Goal: Information Seeking & Learning: Learn about a topic

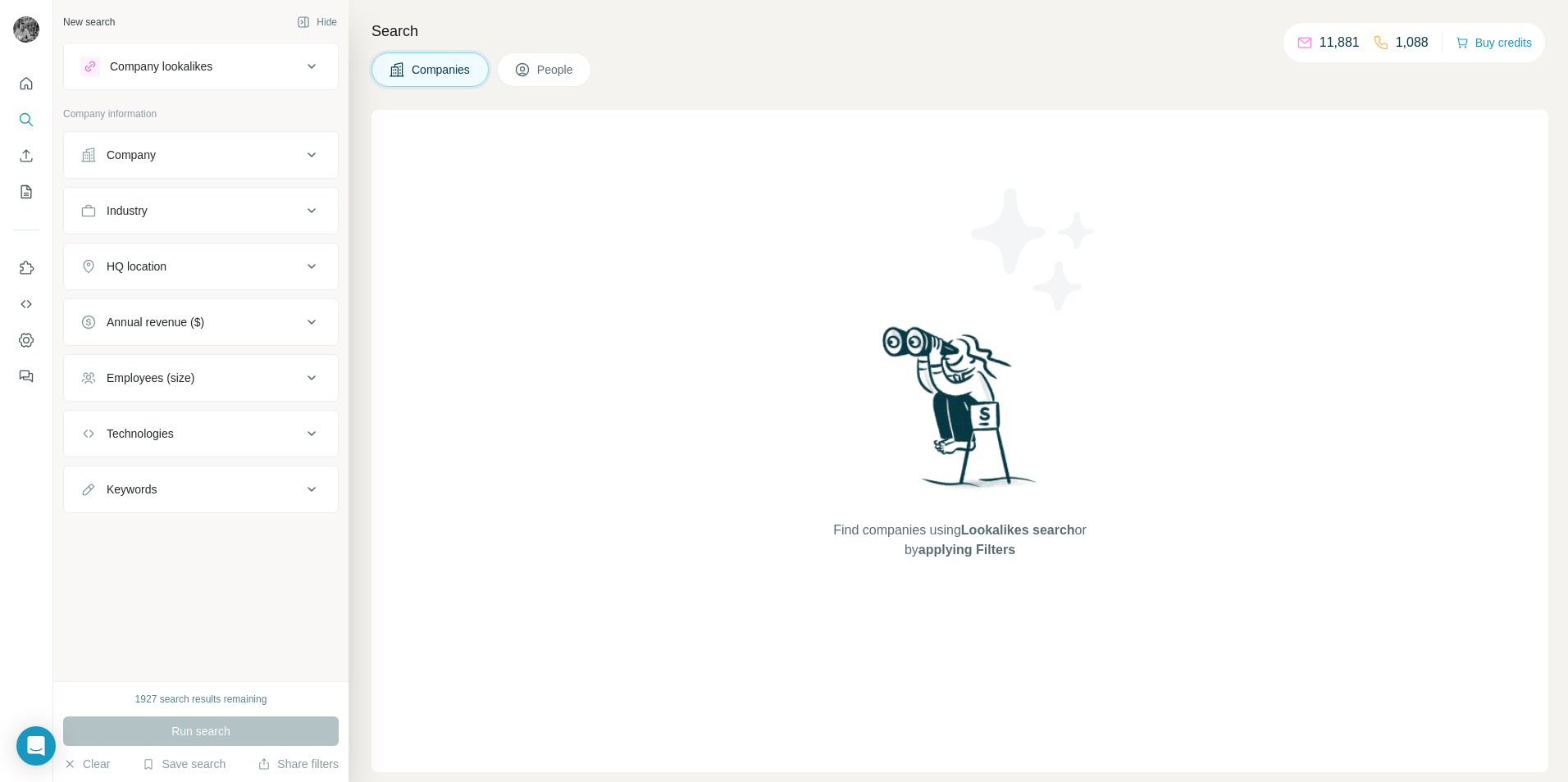
click at [207, 496] on div "Keywords" at bounding box center [190, 489] width 221 height 16
click at [180, 546] on div at bounding box center [201, 537] width 274 height 43
click at [194, 526] on input "text" at bounding box center [184, 530] width 208 height 30
type input "*"
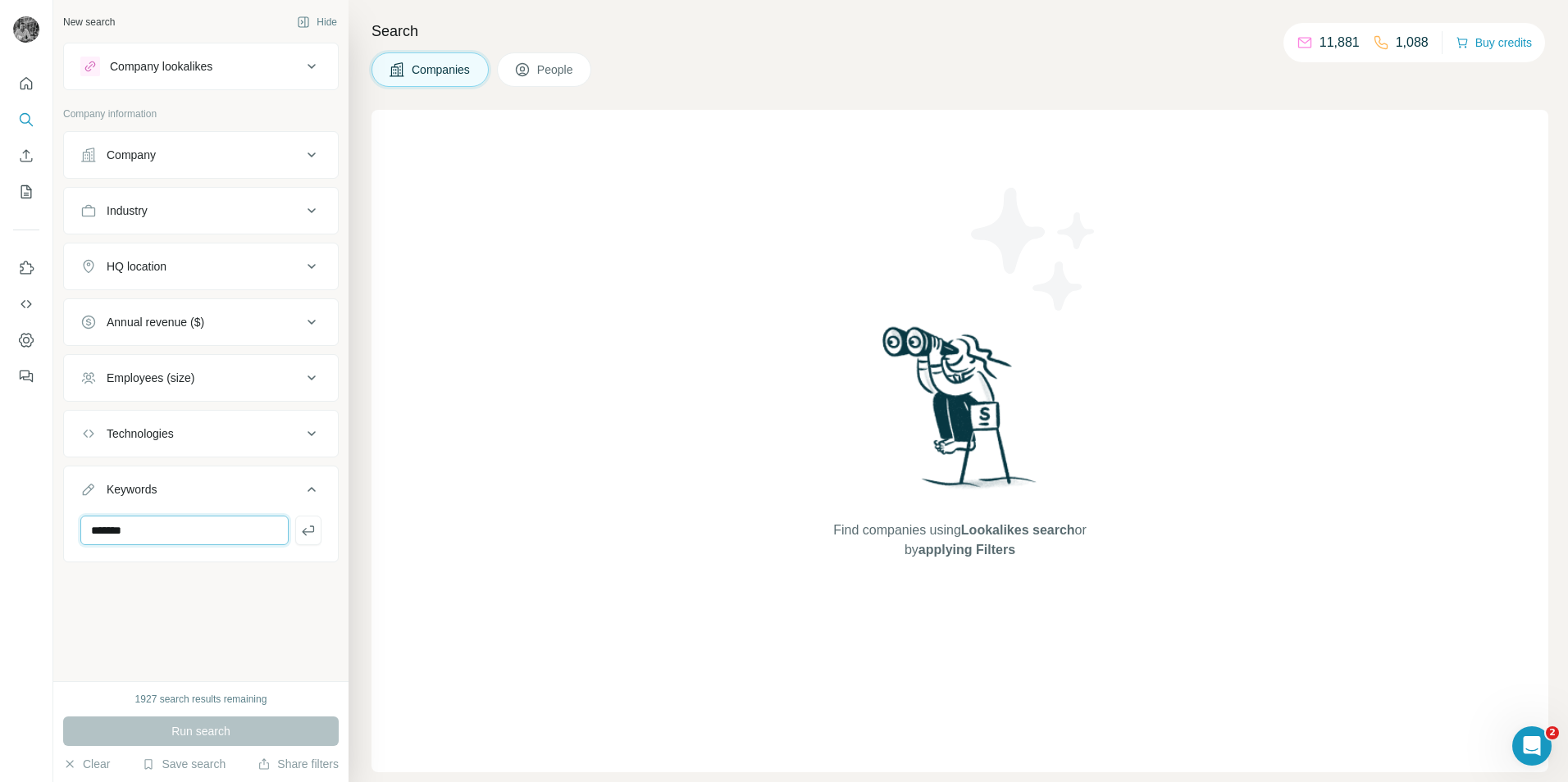
type input "*******"
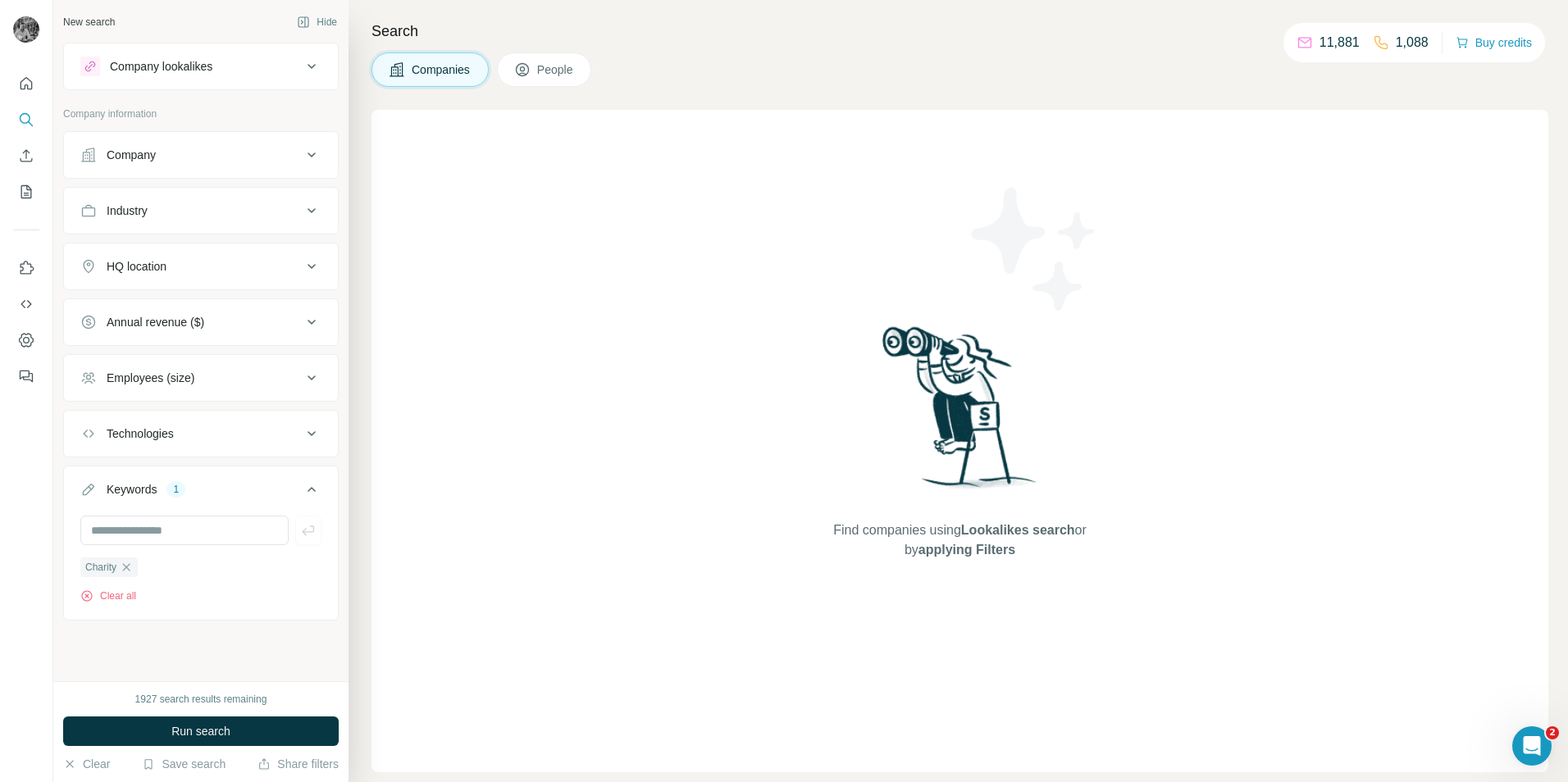
click at [162, 279] on button "HQ location" at bounding box center [201, 266] width 274 height 39
click at [166, 319] on input "text" at bounding box center [201, 307] width 241 height 30
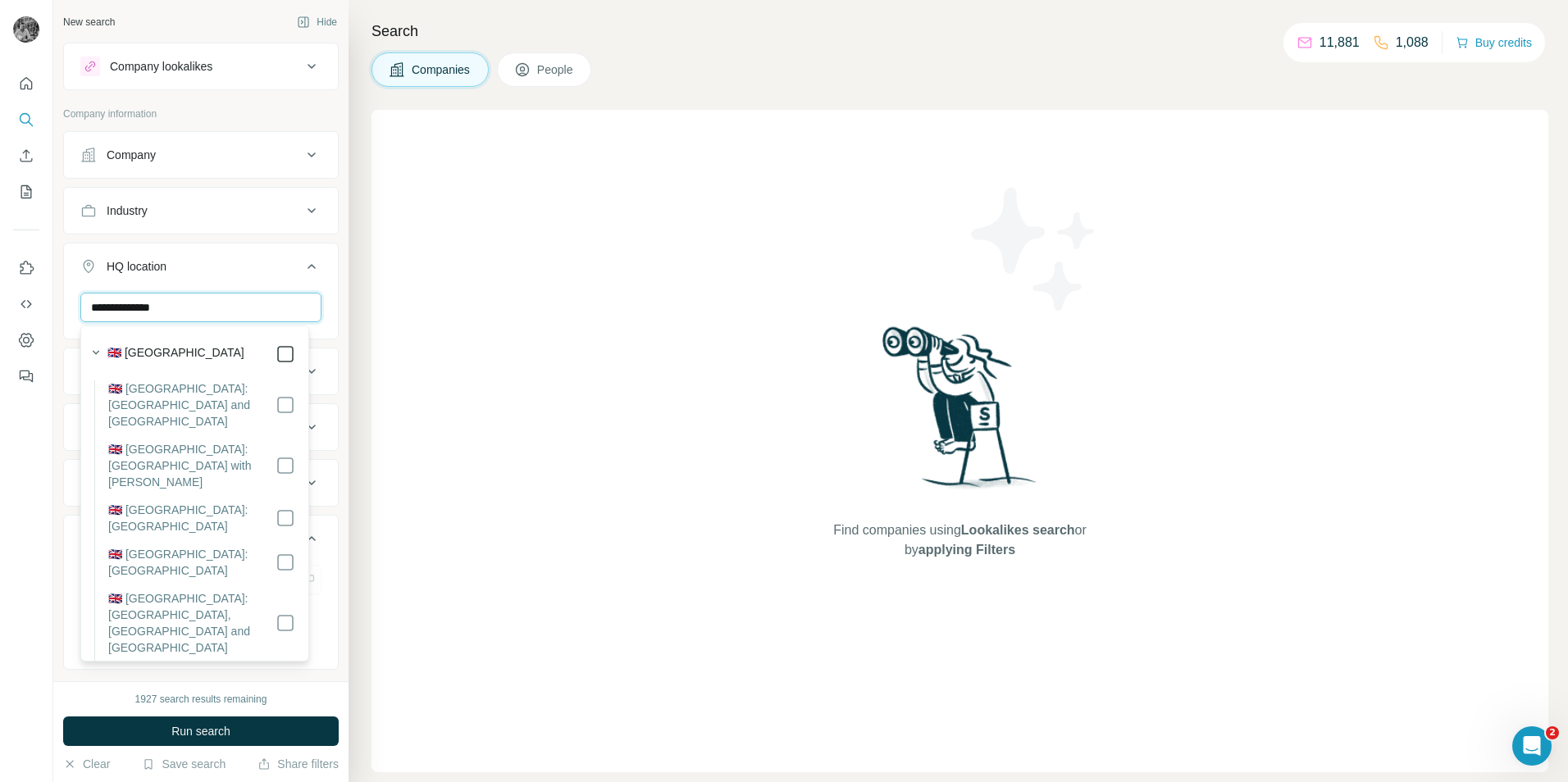
type input "**********"
click at [286, 210] on div "Industry" at bounding box center [190, 210] width 221 height 16
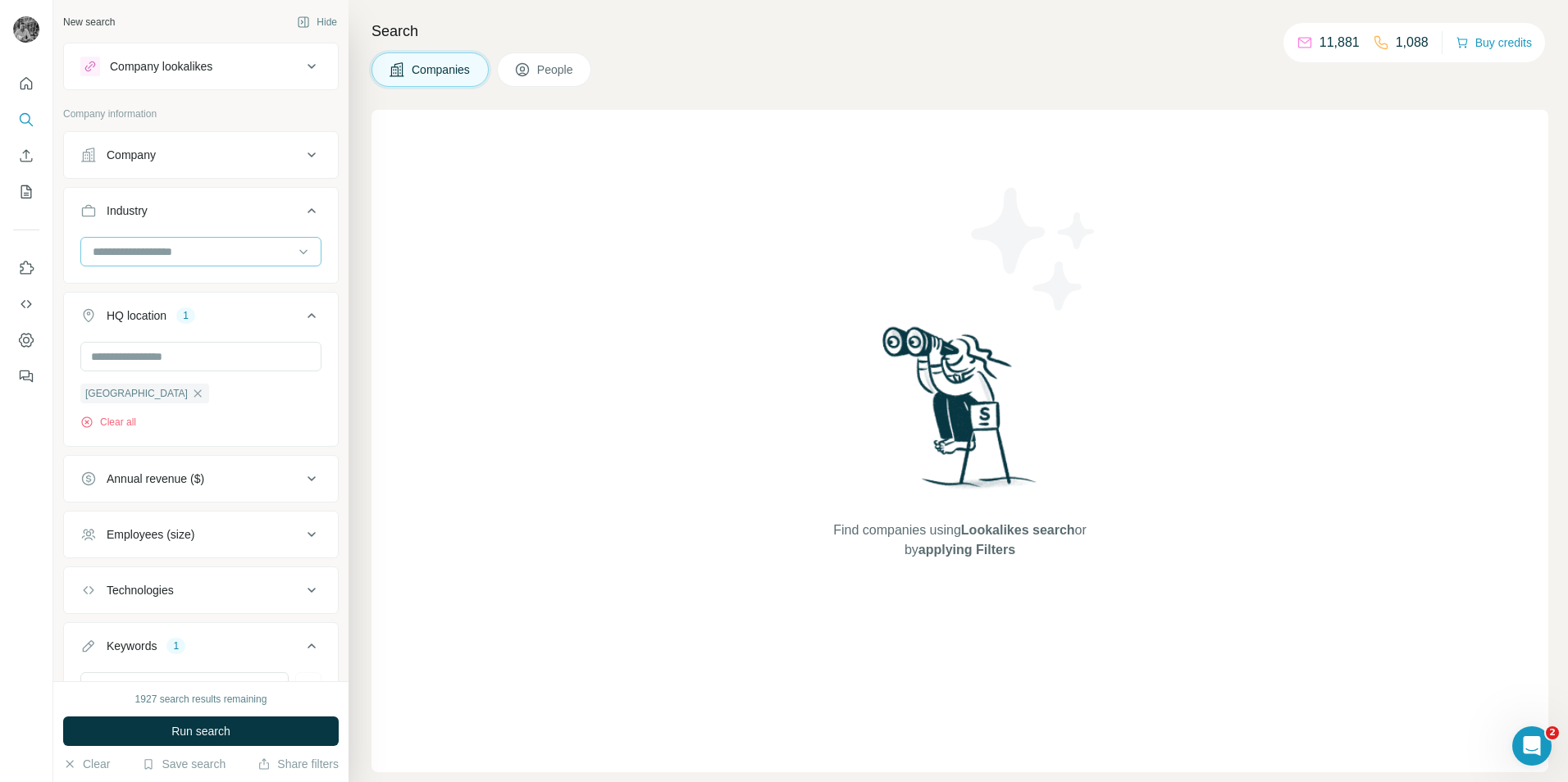
click at [145, 245] on input at bounding box center [192, 251] width 202 height 18
click at [176, 259] on input at bounding box center [192, 251] width 202 height 18
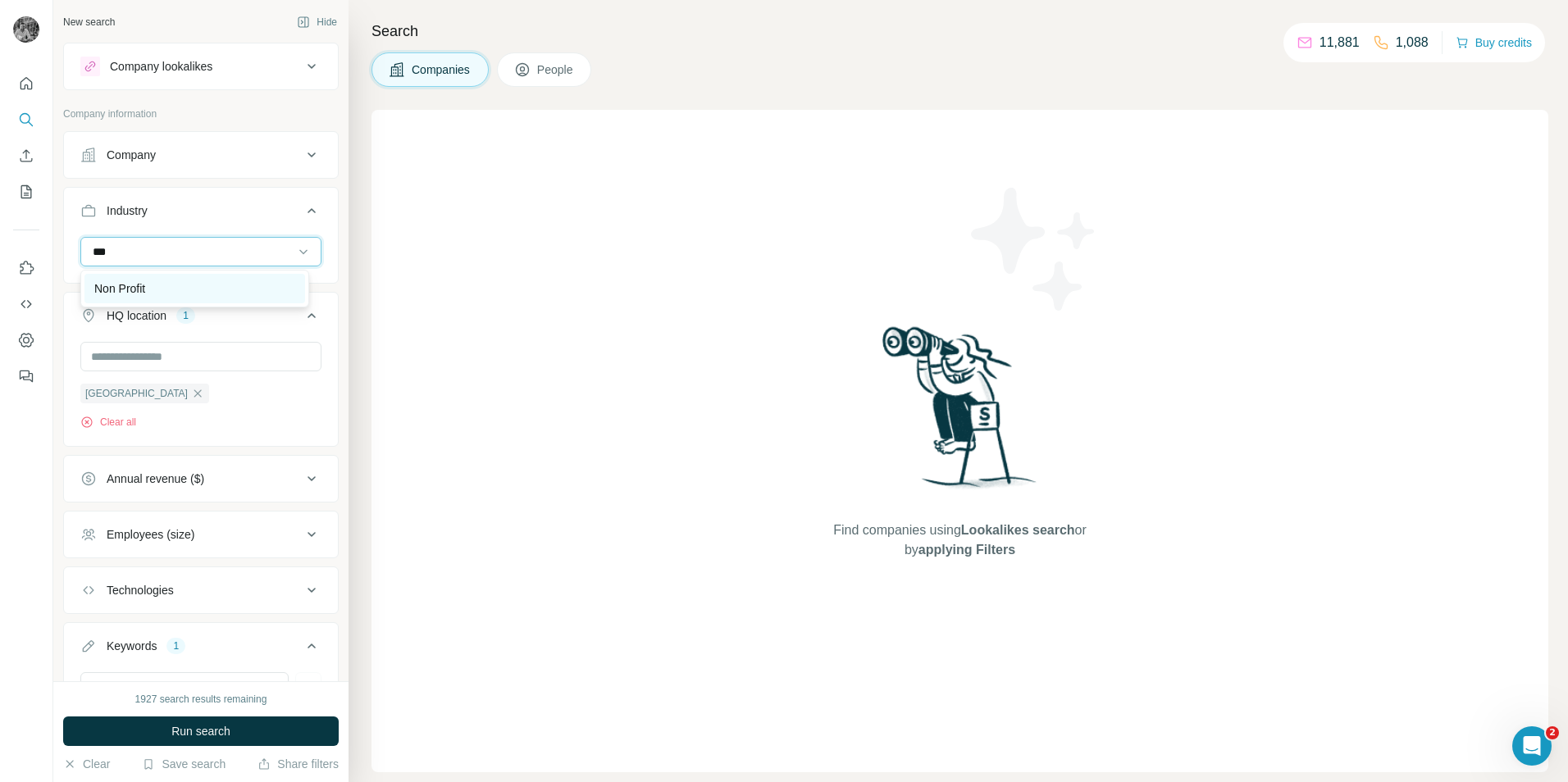
type input "***"
click at [135, 289] on p "Non Profit" at bounding box center [119, 289] width 51 height 16
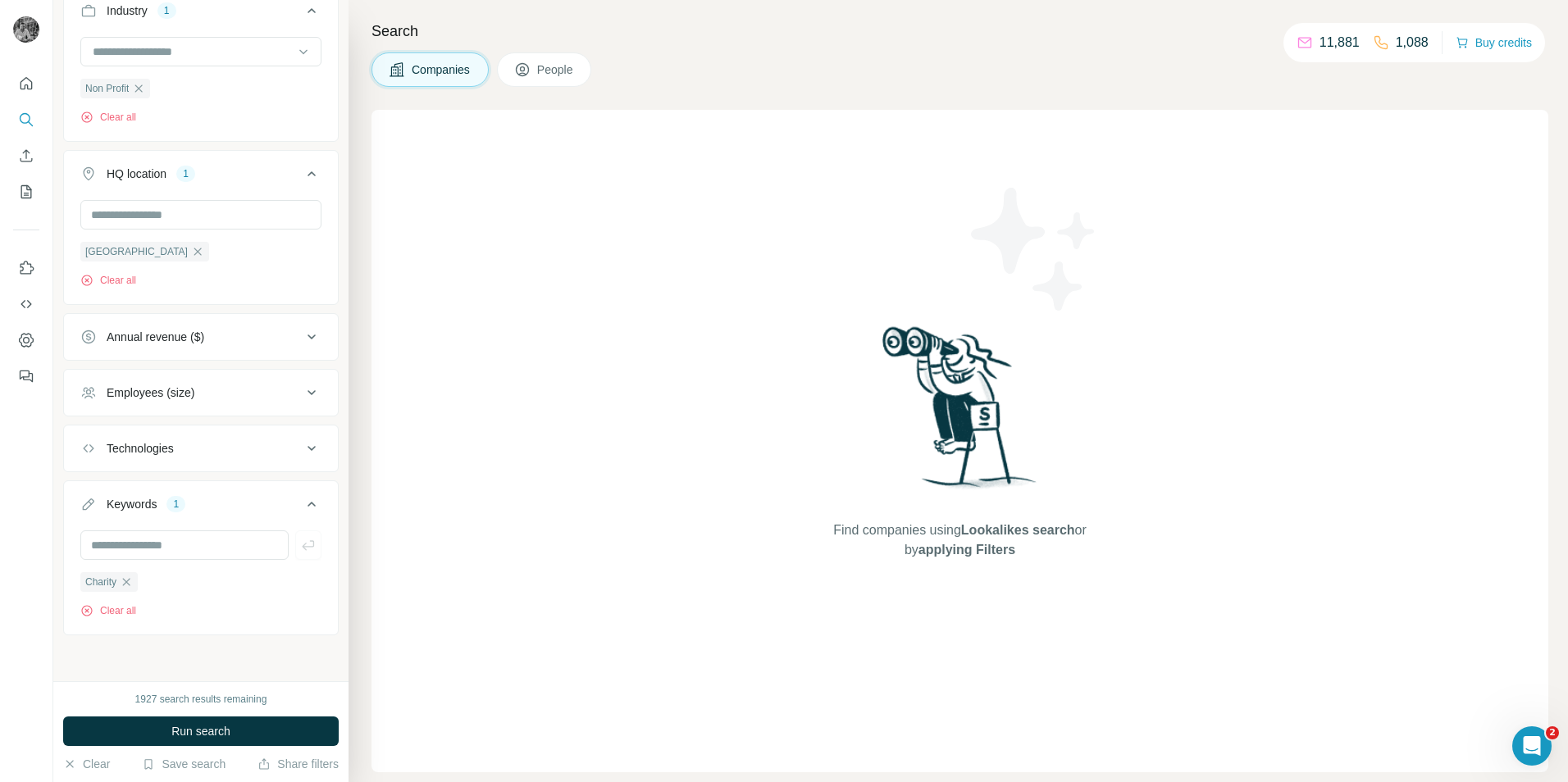
scroll to position [202, 0]
click at [184, 727] on span "Run search" at bounding box center [201, 731] width 59 height 16
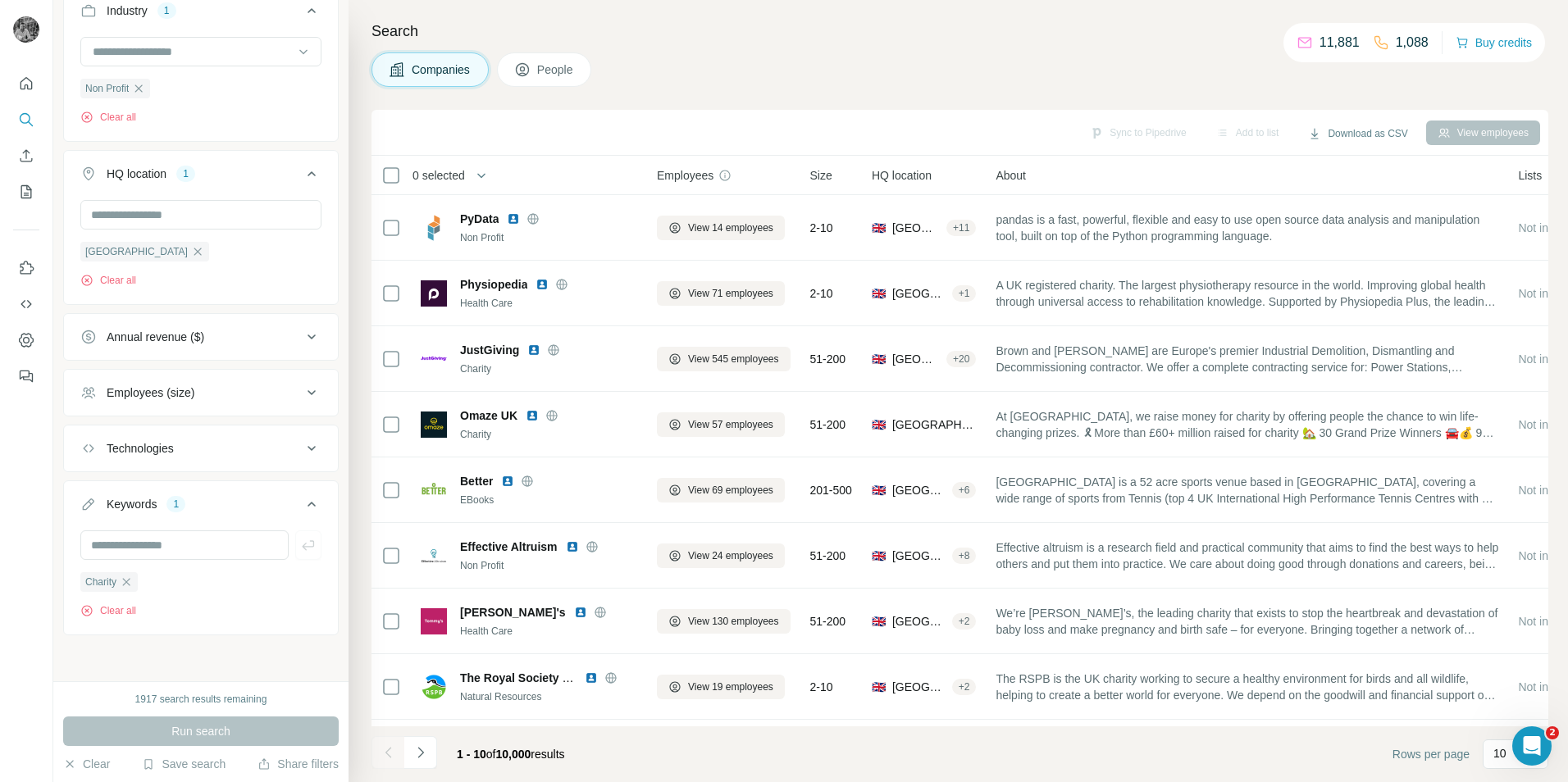
click at [207, 402] on button "Employees (size)" at bounding box center [201, 393] width 274 height 39
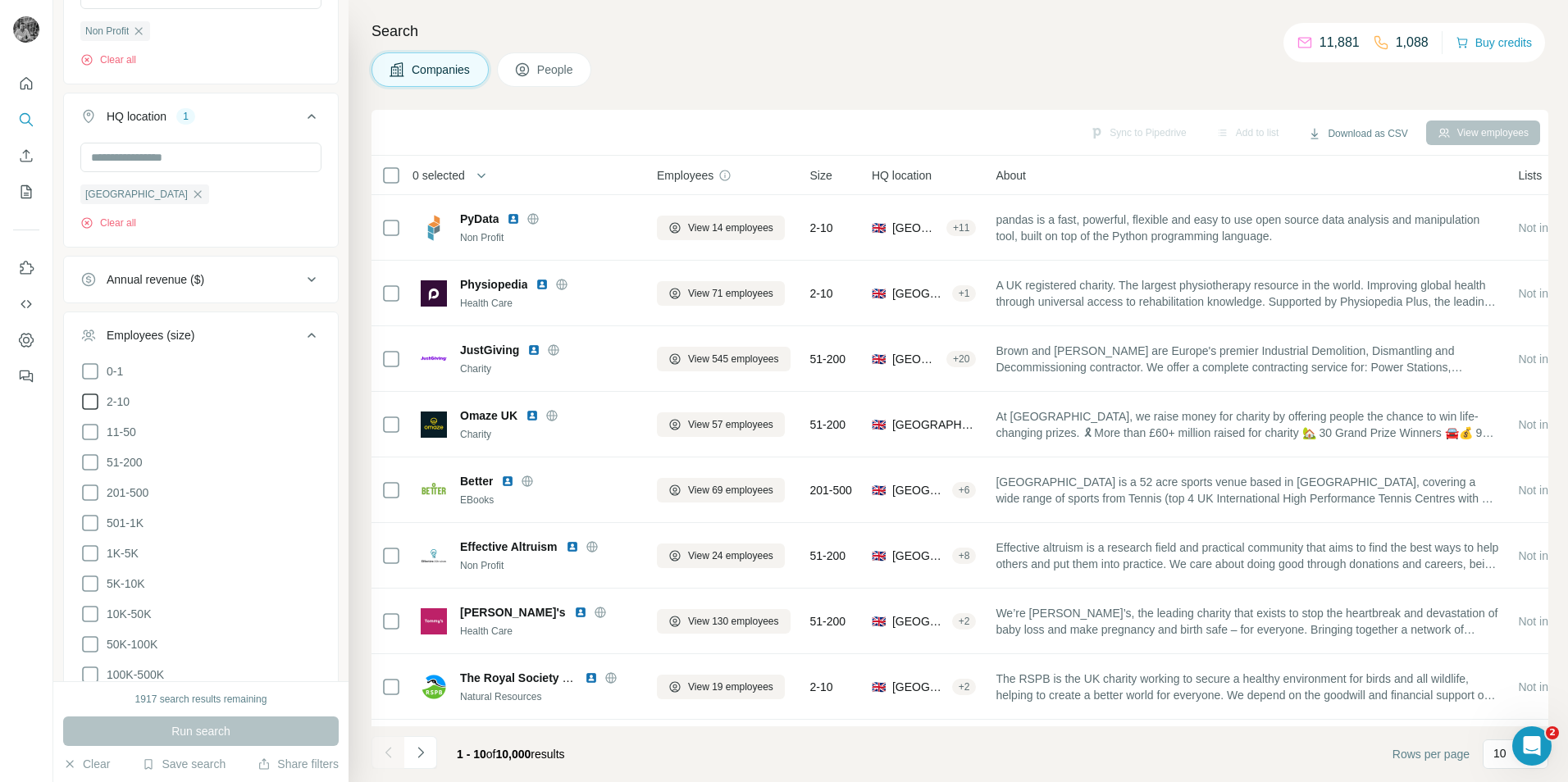
scroll to position [284, 0]
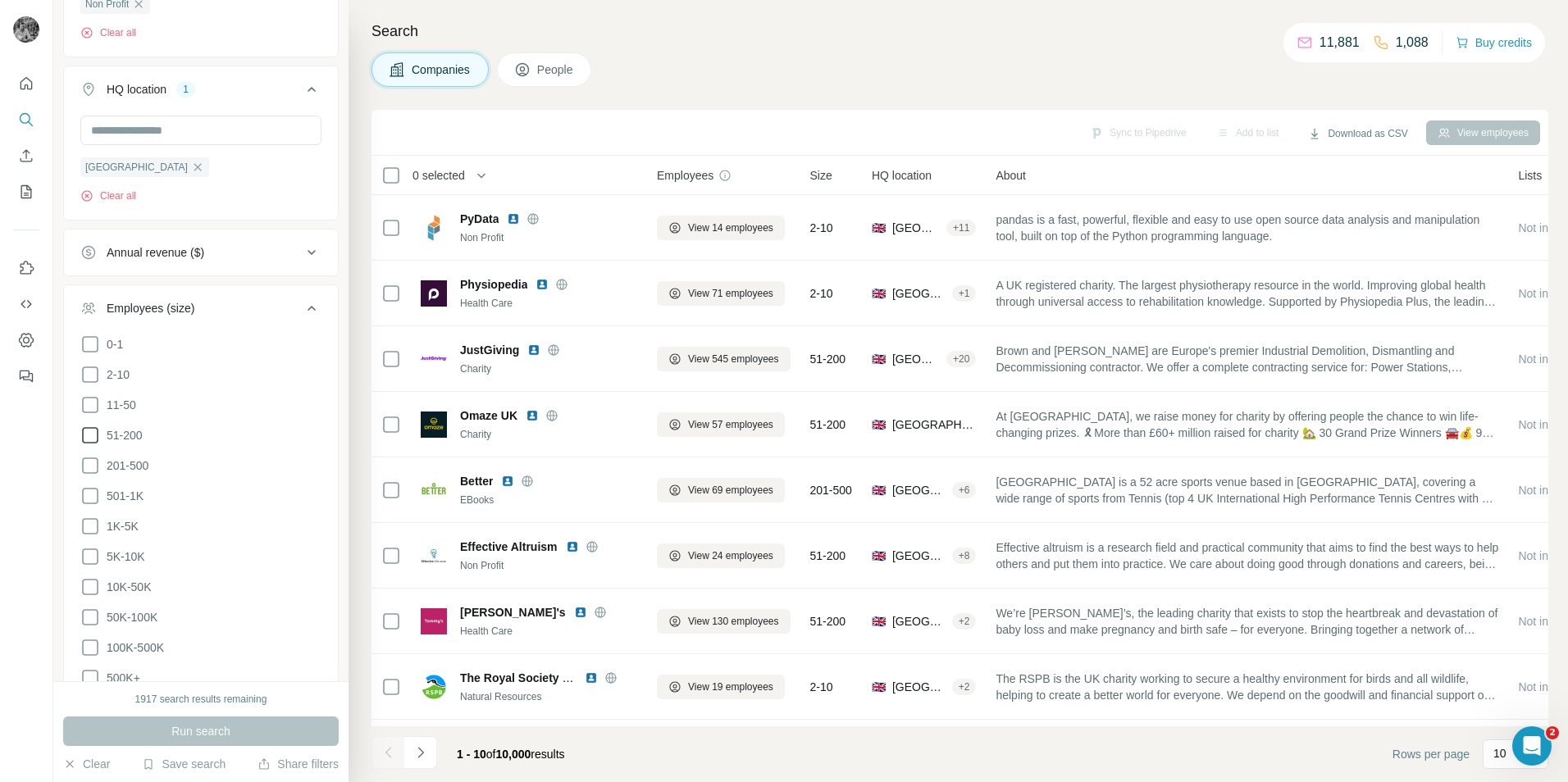
click at [96, 438] on icon at bounding box center [90, 435] width 20 height 20
click at [202, 727] on span "Run search" at bounding box center [201, 731] width 59 height 16
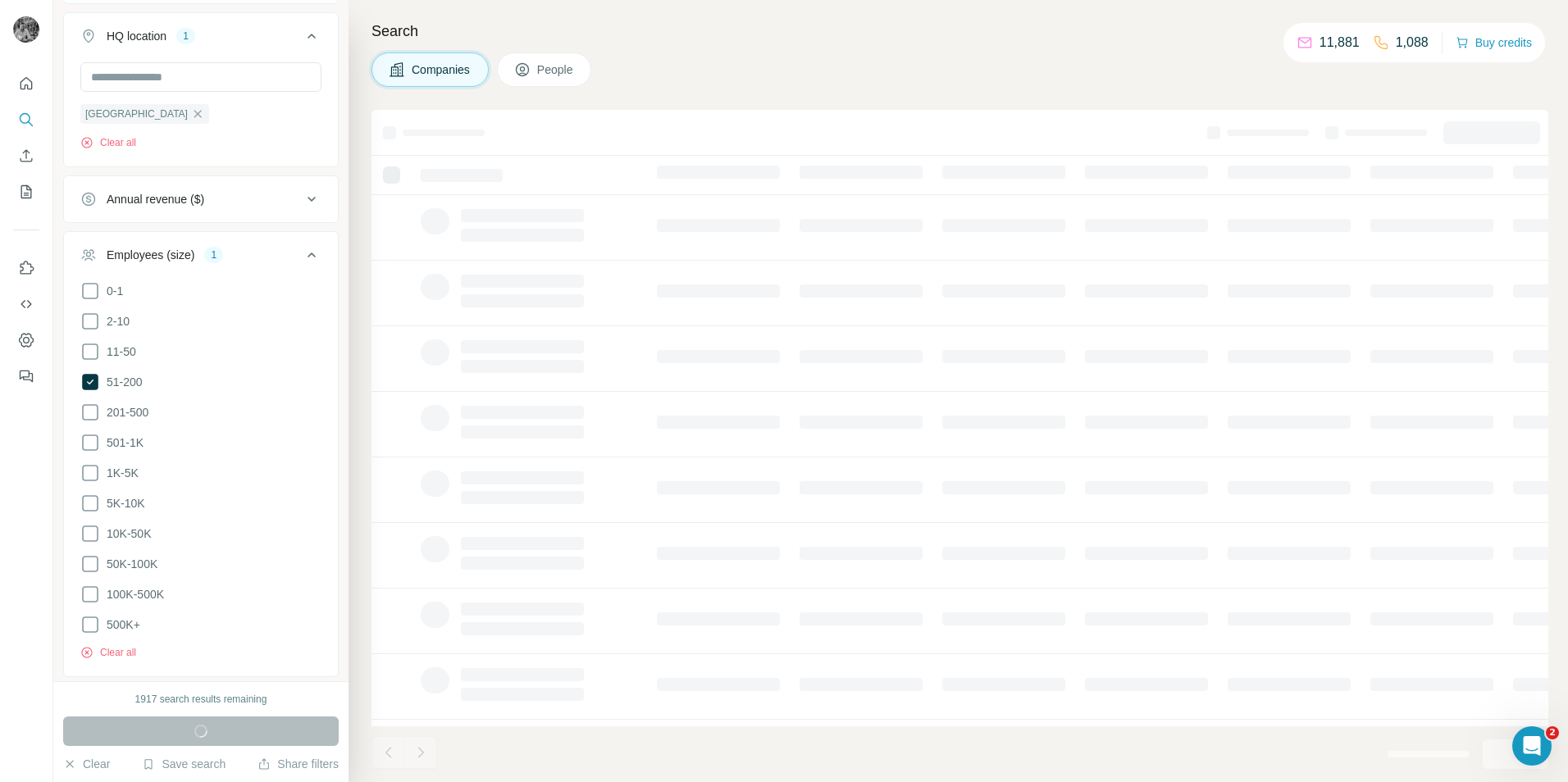
scroll to position [366, 0]
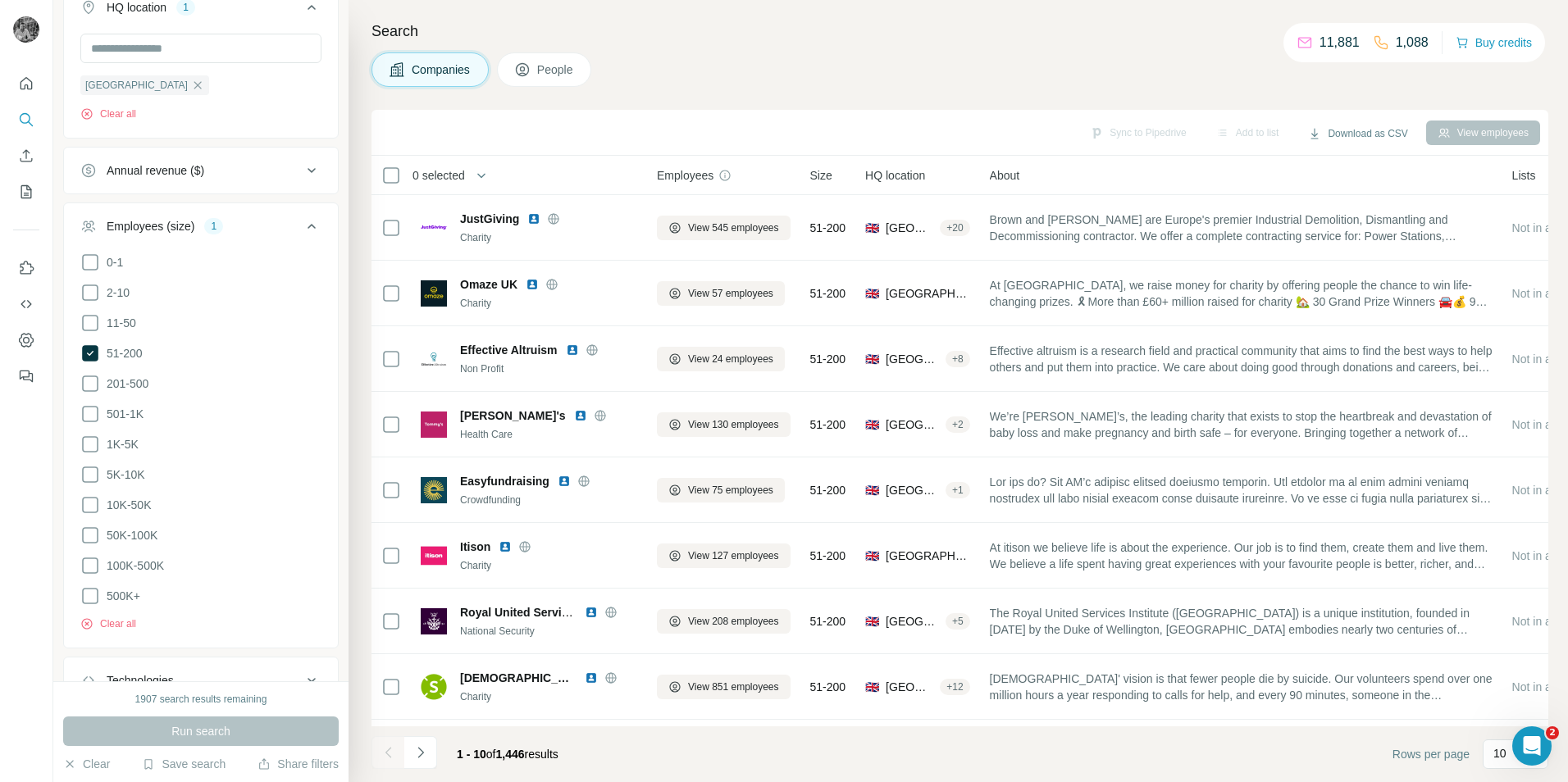
click at [301, 228] on icon at bounding box center [311, 226] width 20 height 20
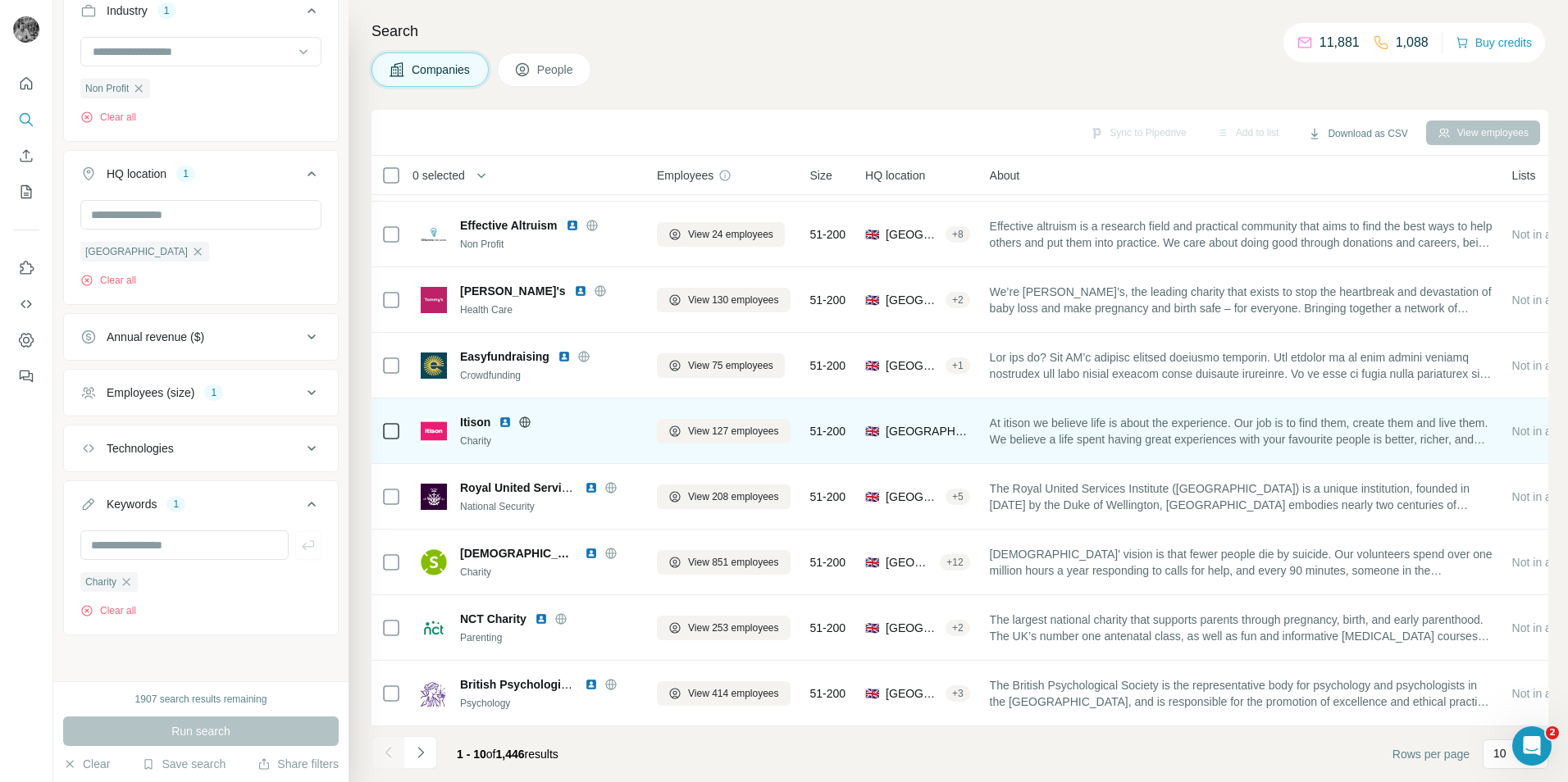
scroll to position [0, 0]
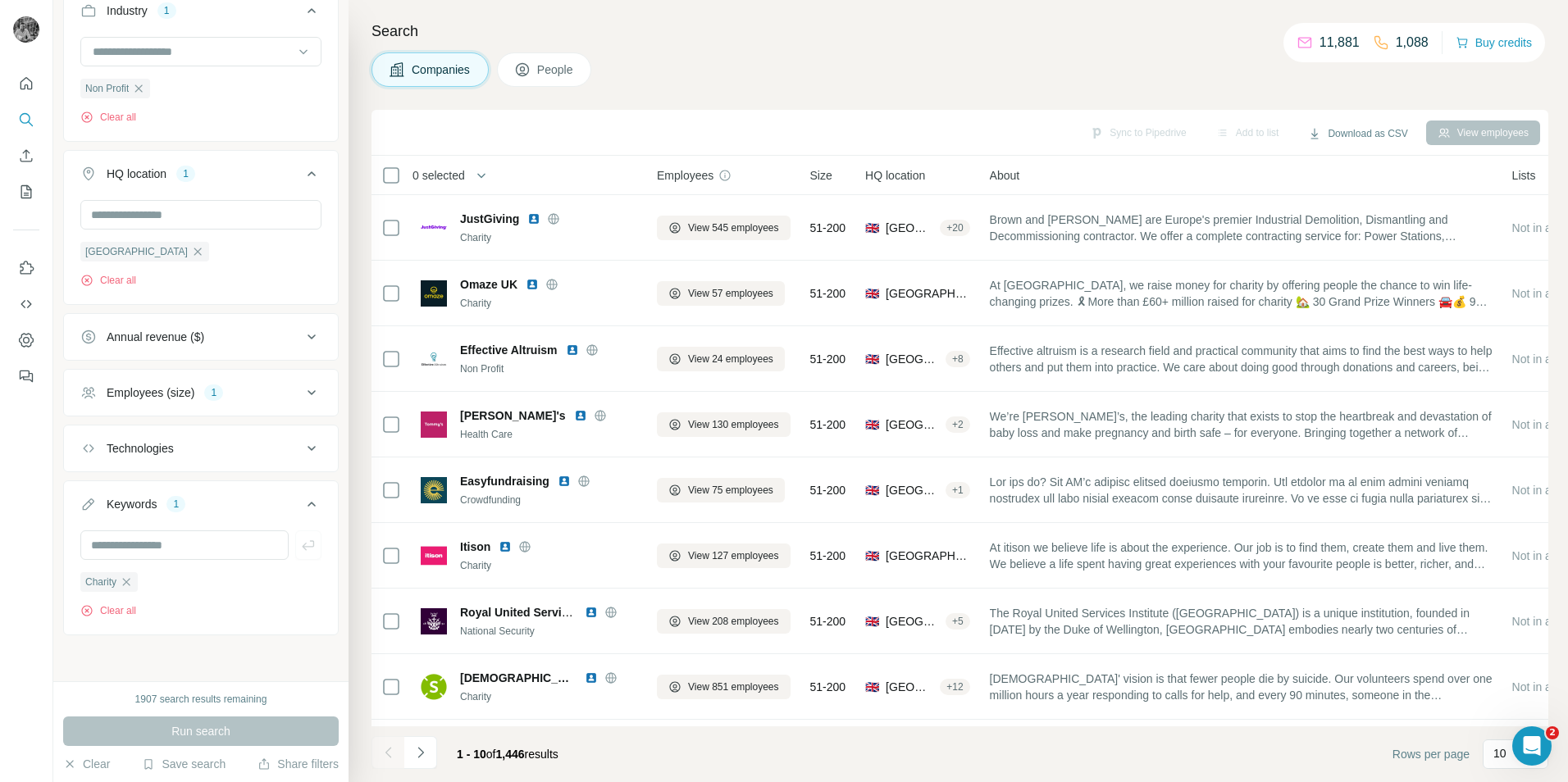
click at [254, 392] on div "Employees (size) 1" at bounding box center [190, 393] width 221 height 16
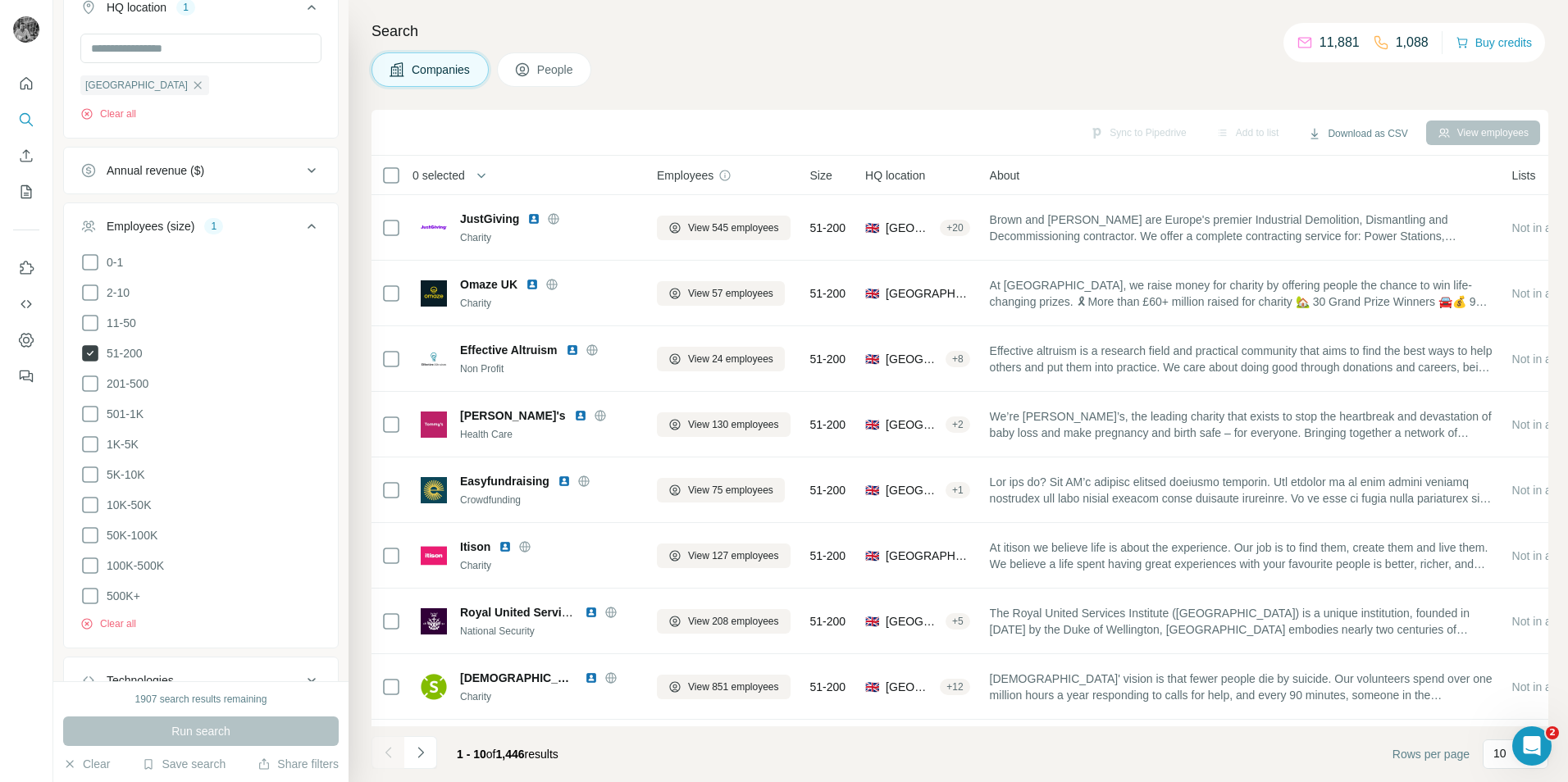
click at [96, 349] on icon at bounding box center [90, 353] width 16 height 16
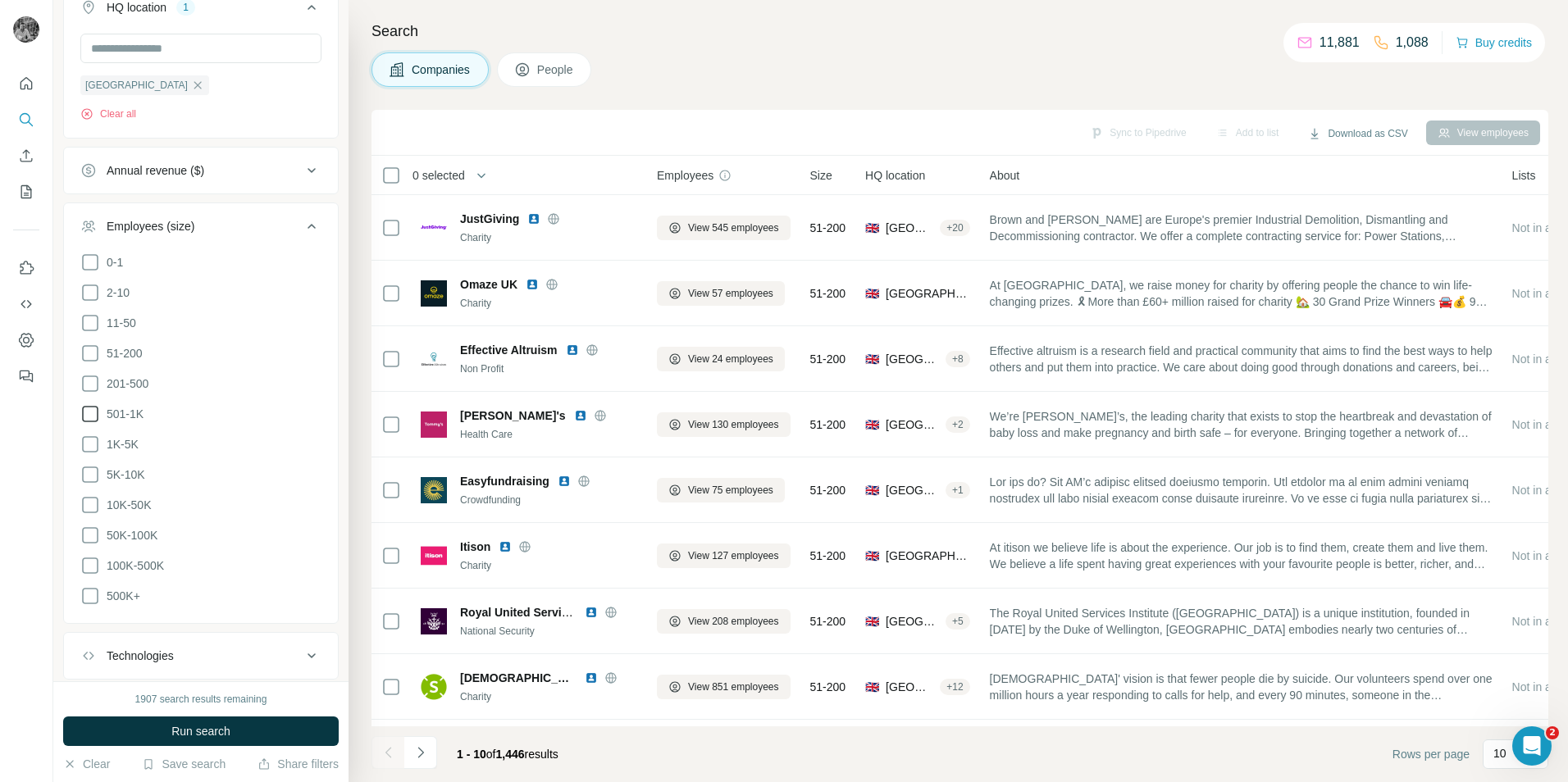
click at [92, 406] on icon at bounding box center [90, 414] width 20 height 20
click at [230, 730] on span "Run search" at bounding box center [201, 731] width 59 height 16
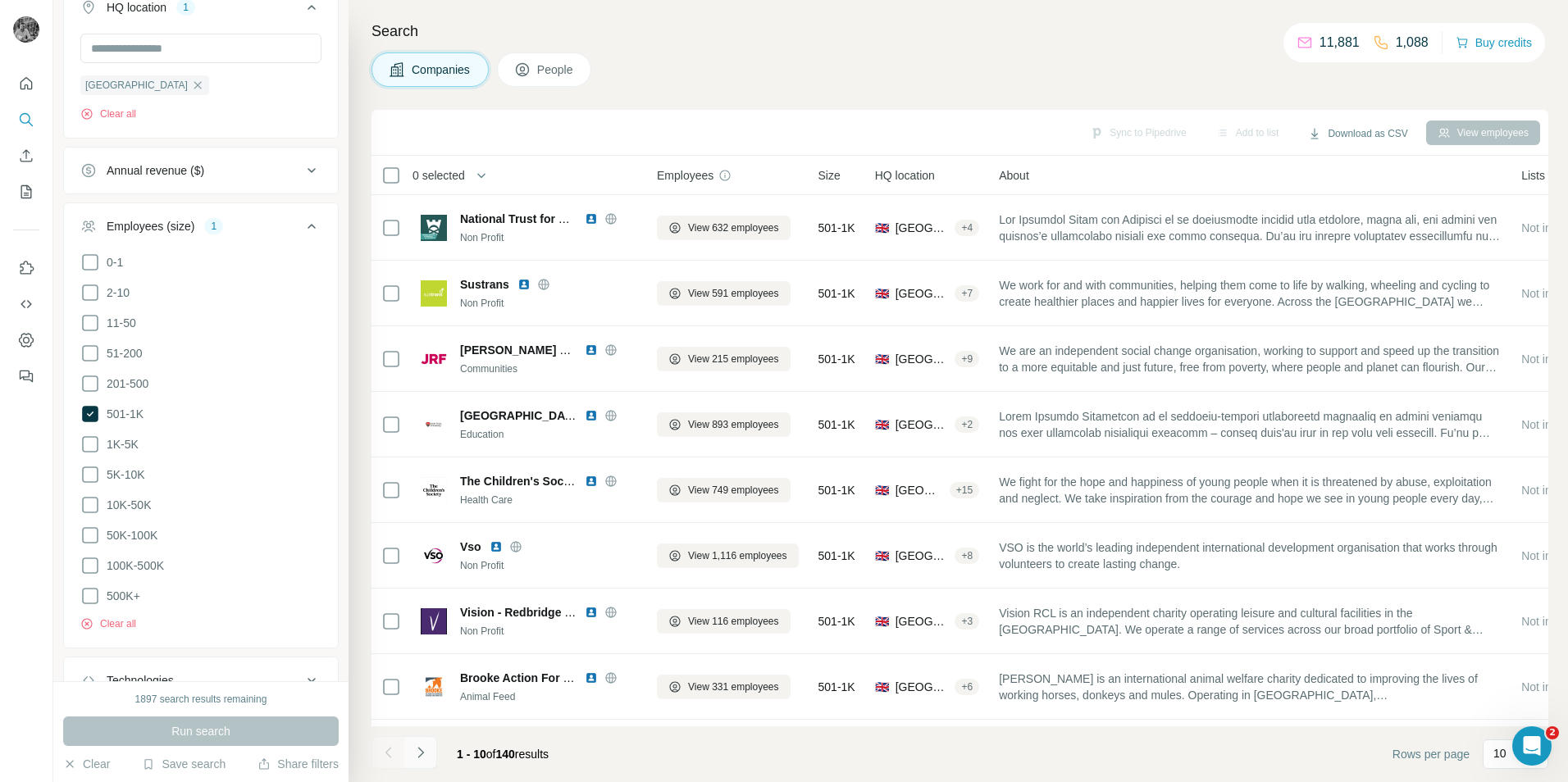
click at [412, 754] on icon "Navigate to next page" at bounding box center [420, 752] width 16 height 16
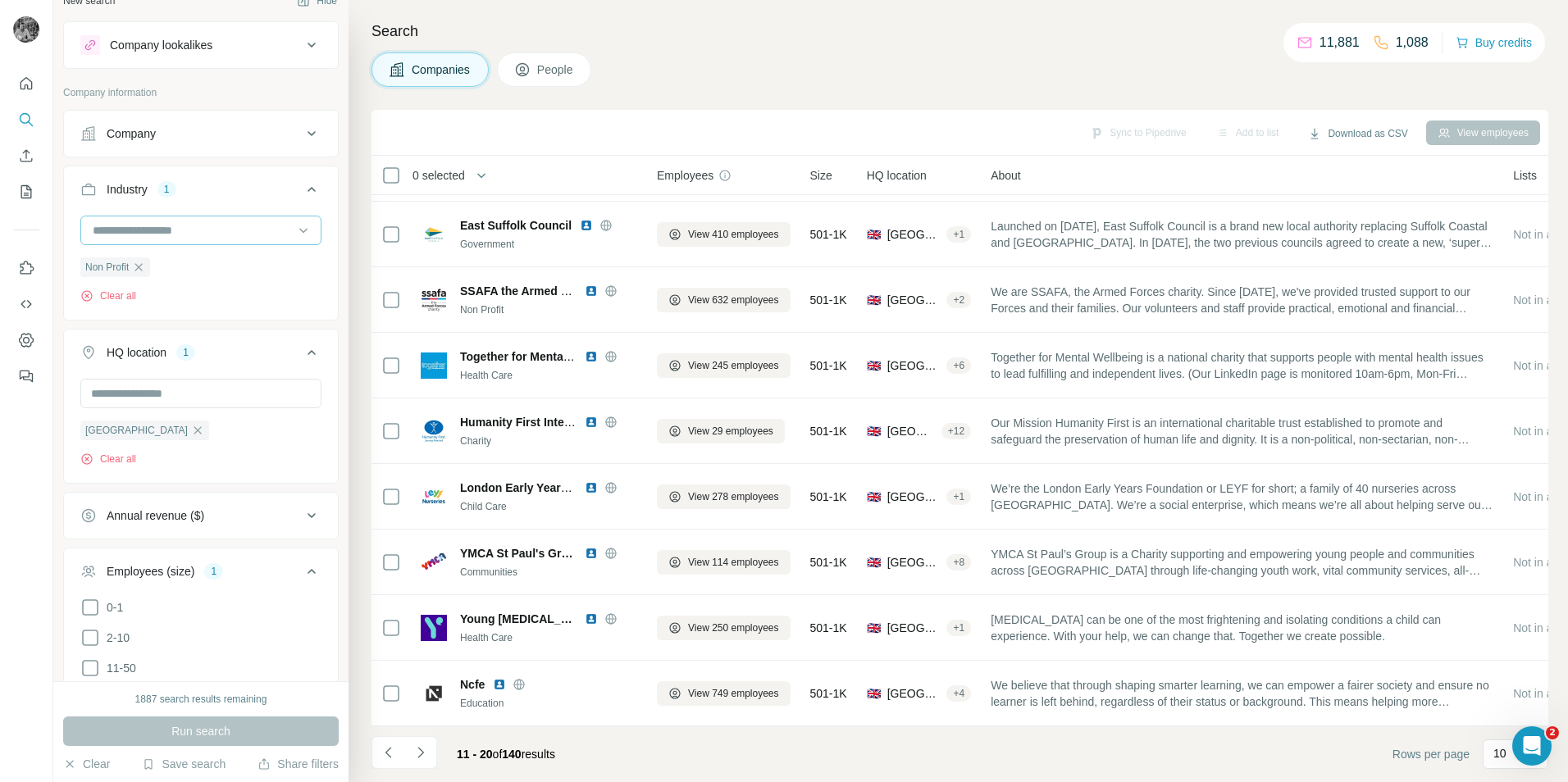
scroll to position [17, 0]
click at [153, 236] on input at bounding box center [192, 234] width 202 height 18
type input "****"
click at [143, 272] on div "Charity" at bounding box center [194, 271] width 201 height 16
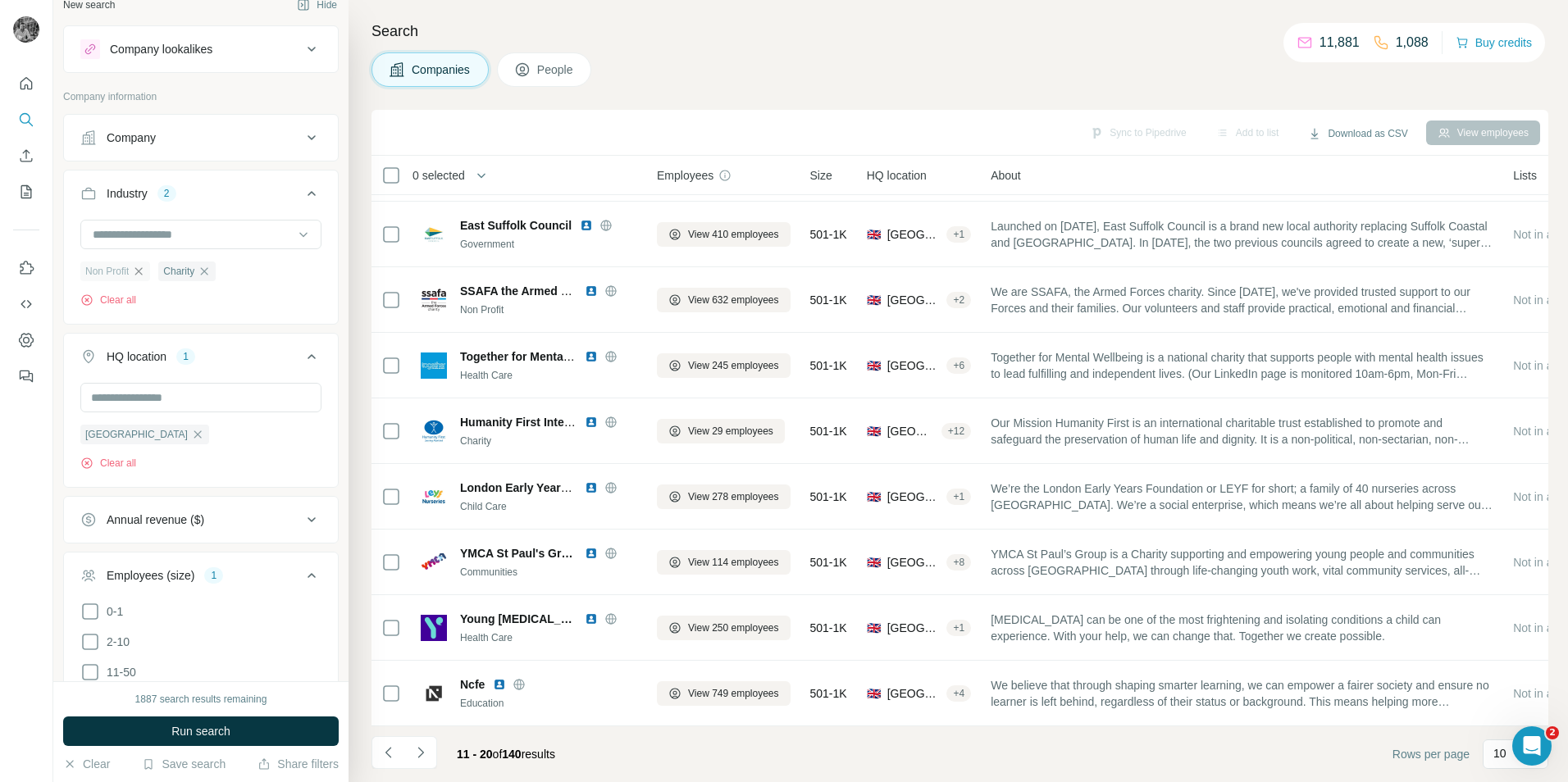
click at [140, 275] on icon "button" at bounding box center [138, 271] width 8 height 8
click at [190, 731] on span "Run search" at bounding box center [201, 731] width 59 height 16
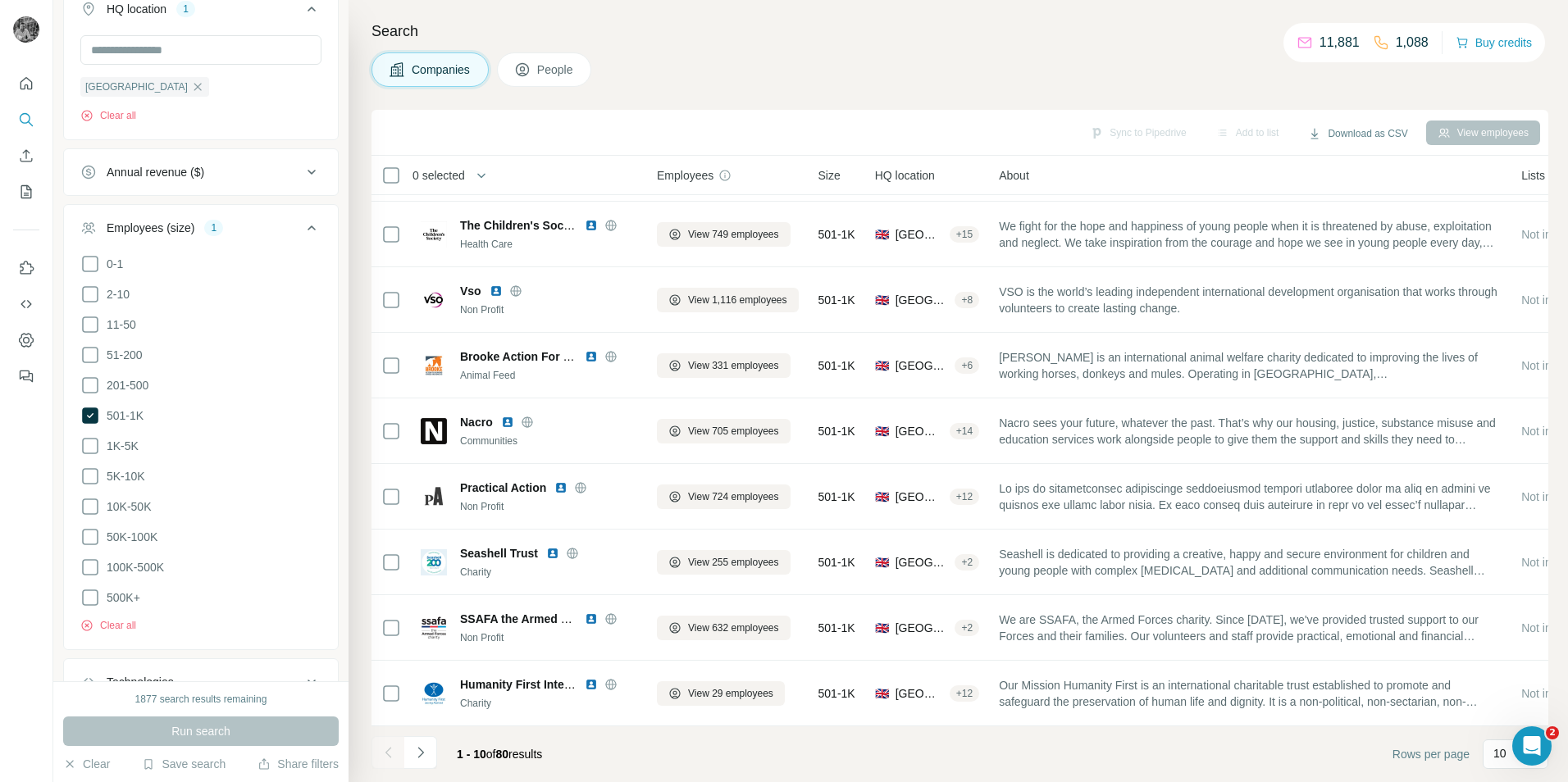
scroll to position [427, 0]
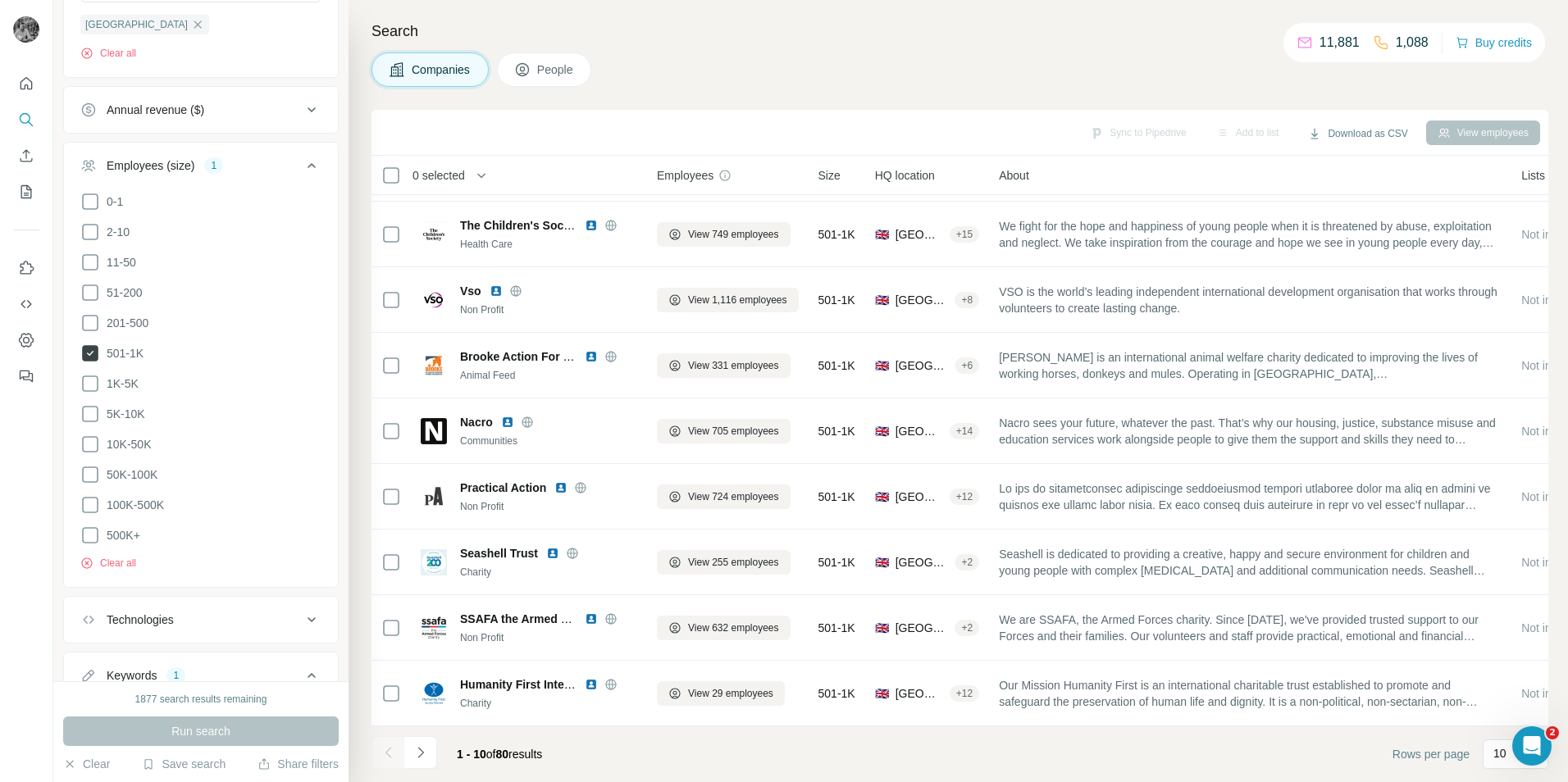
click at [96, 345] on icon at bounding box center [90, 353] width 16 height 16
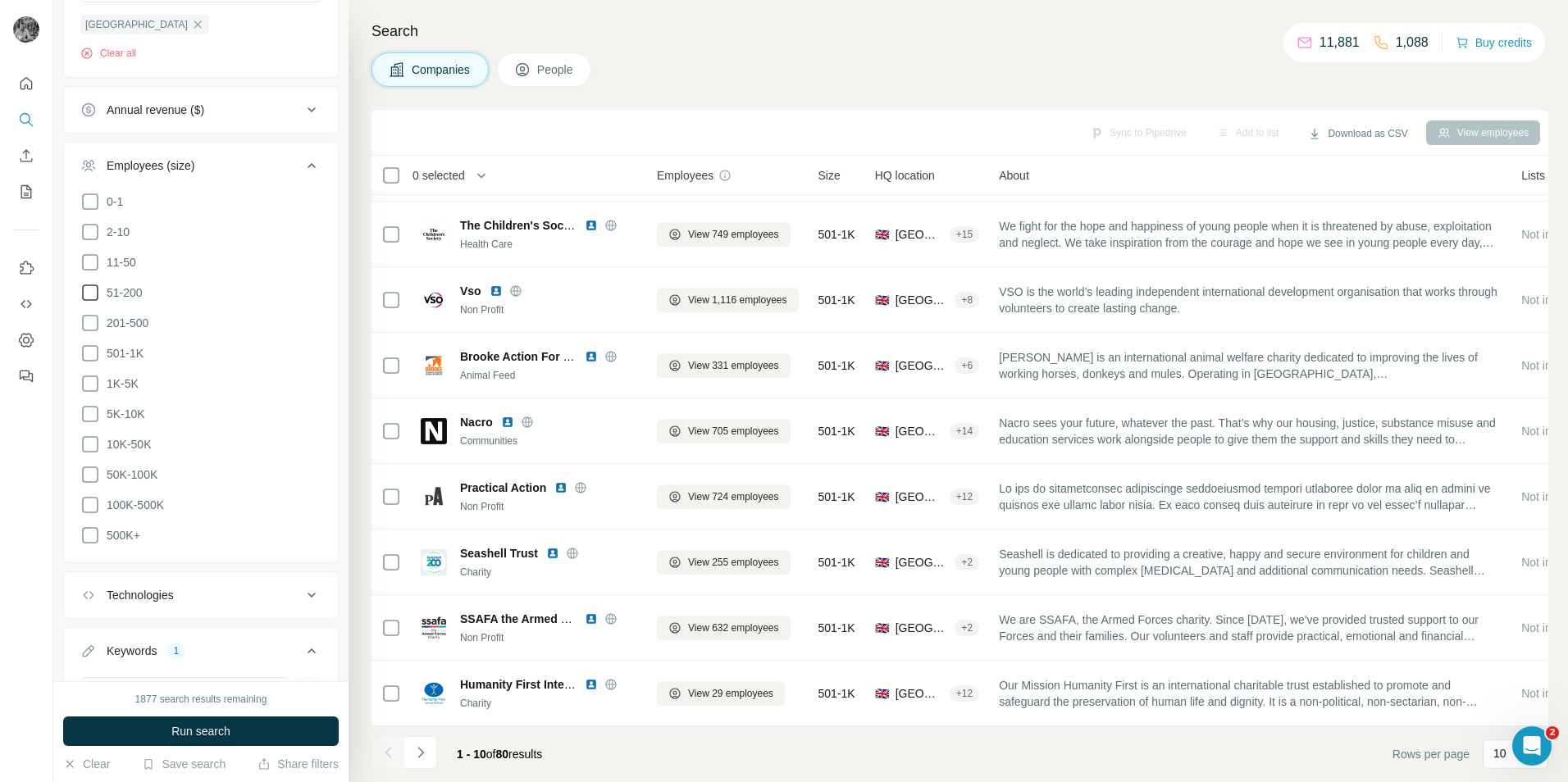
click at [95, 289] on icon at bounding box center [90, 292] width 20 height 20
click at [257, 728] on button "Run search" at bounding box center [201, 732] width 276 height 30
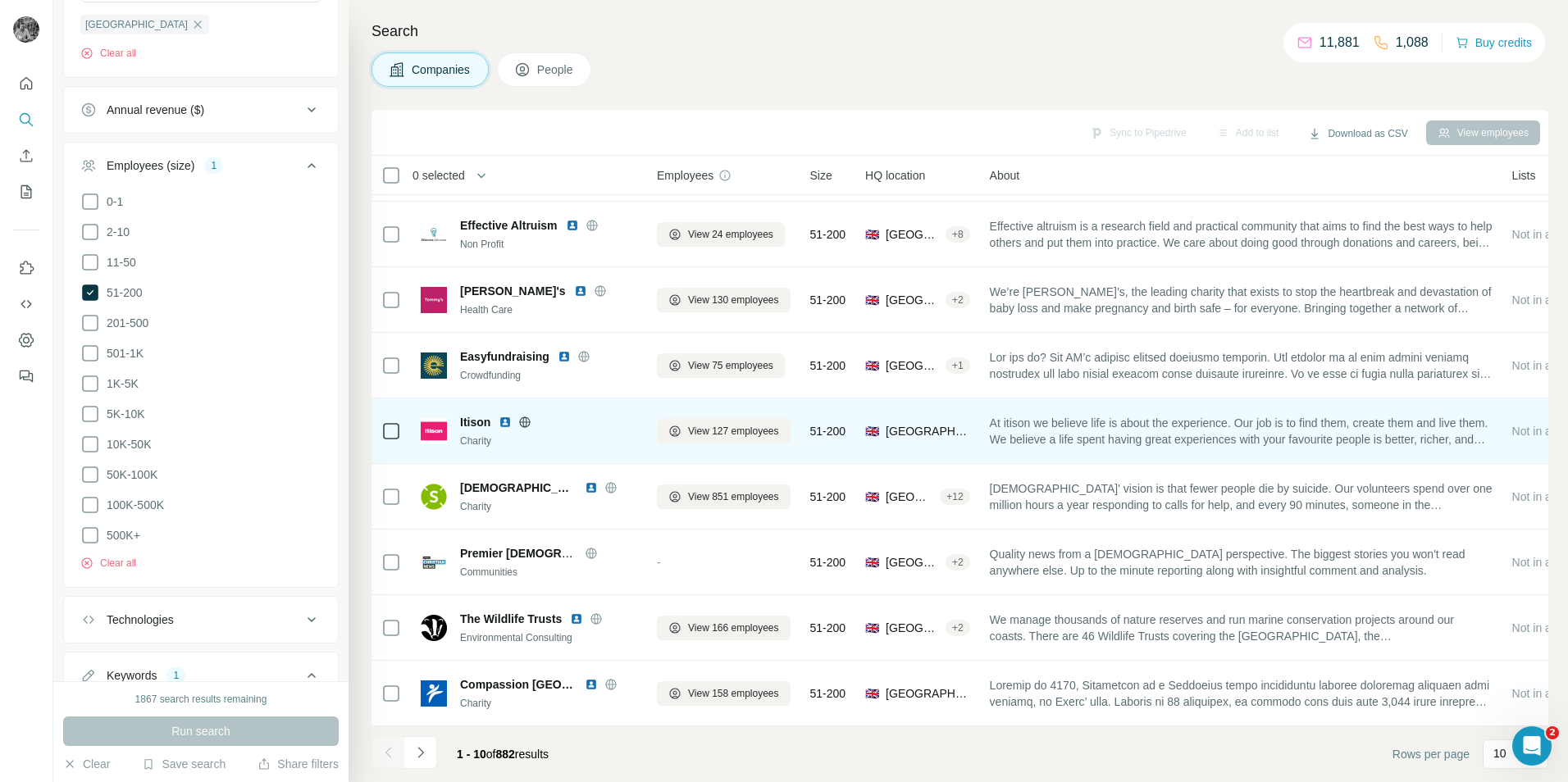
click at [504, 417] on img at bounding box center [504, 422] width 13 height 13
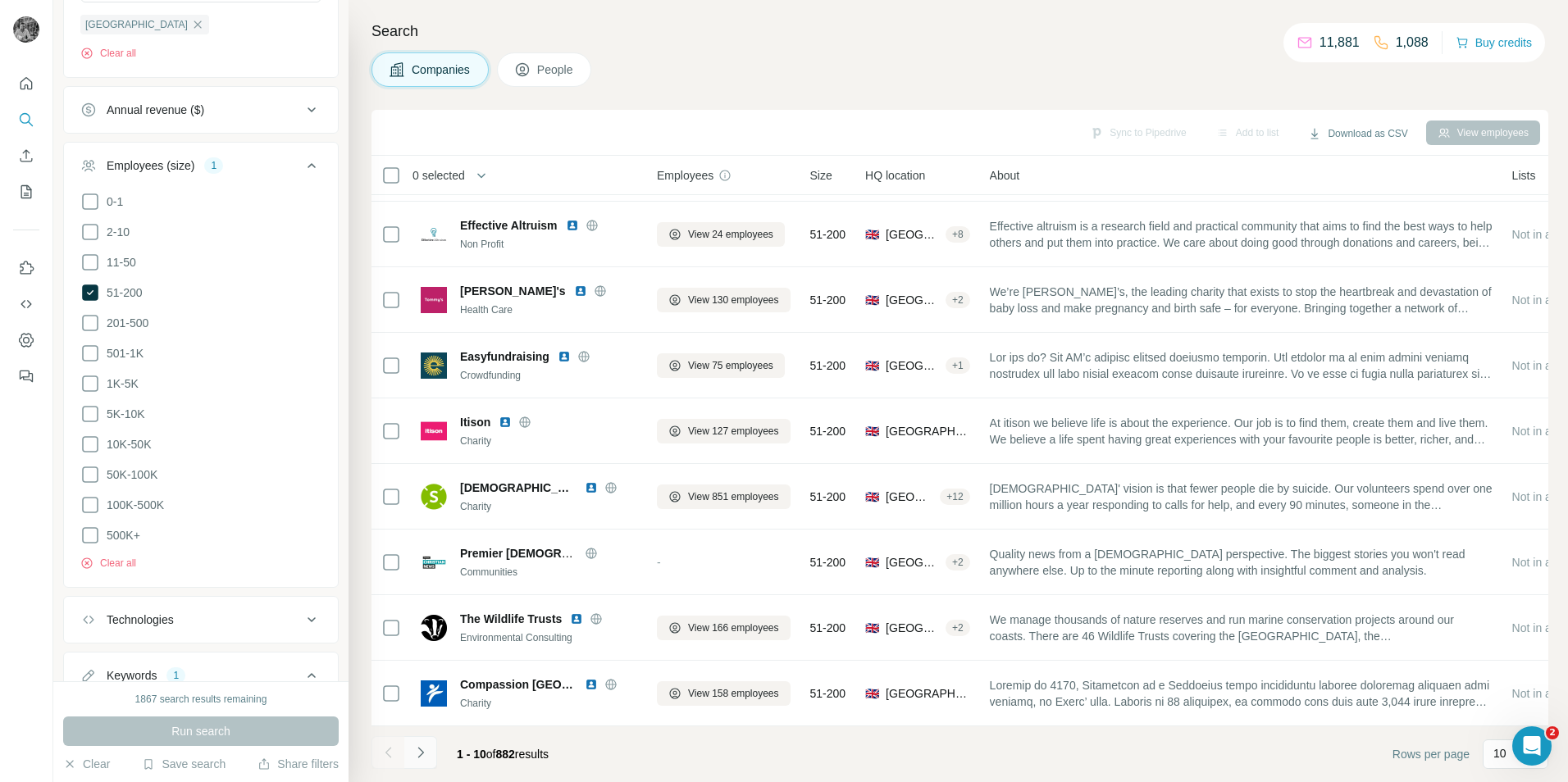
click at [417, 745] on icon "Navigate to next page" at bounding box center [420, 752] width 16 height 16
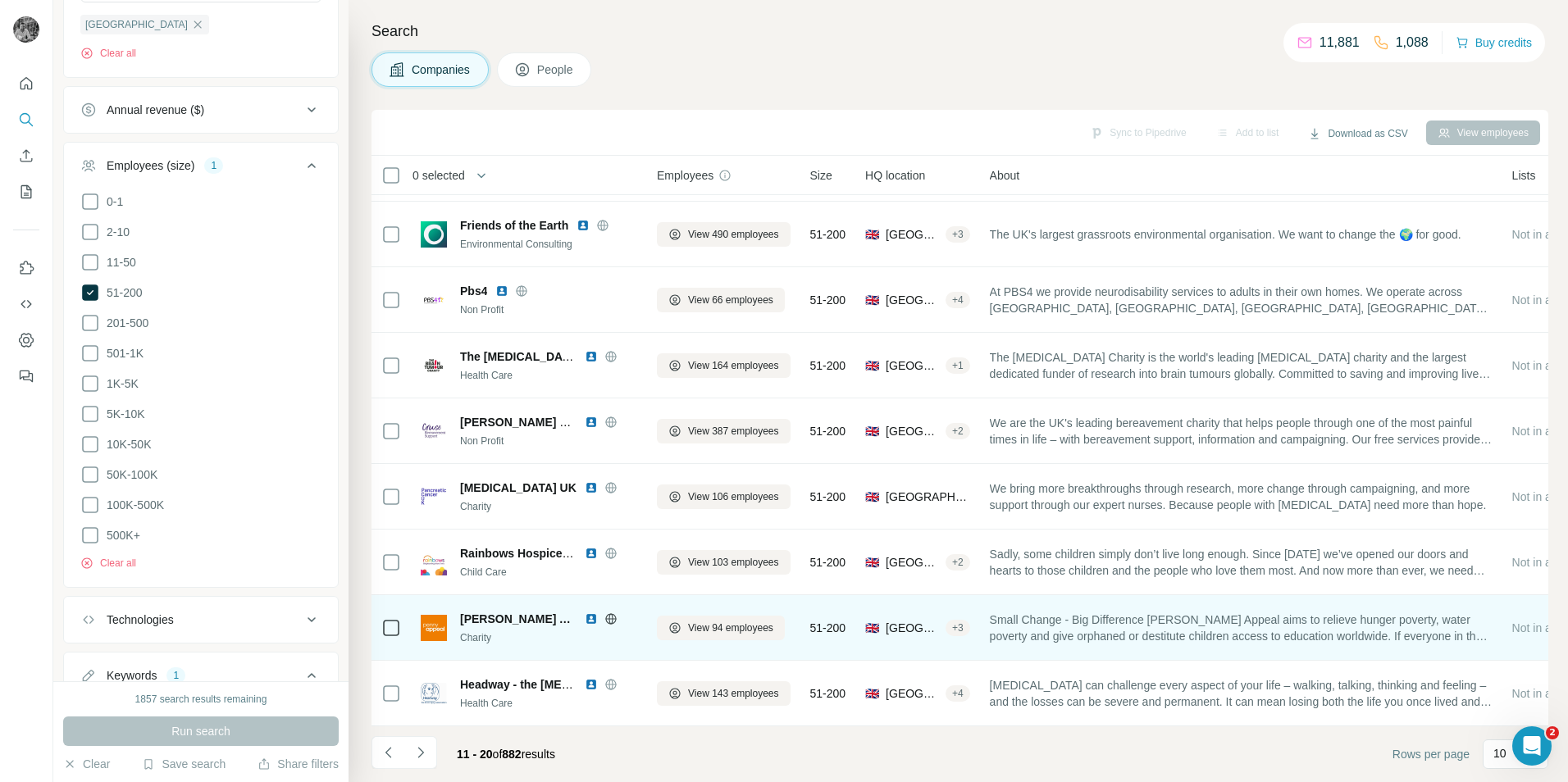
click at [585, 615] on img at bounding box center [591, 619] width 13 height 13
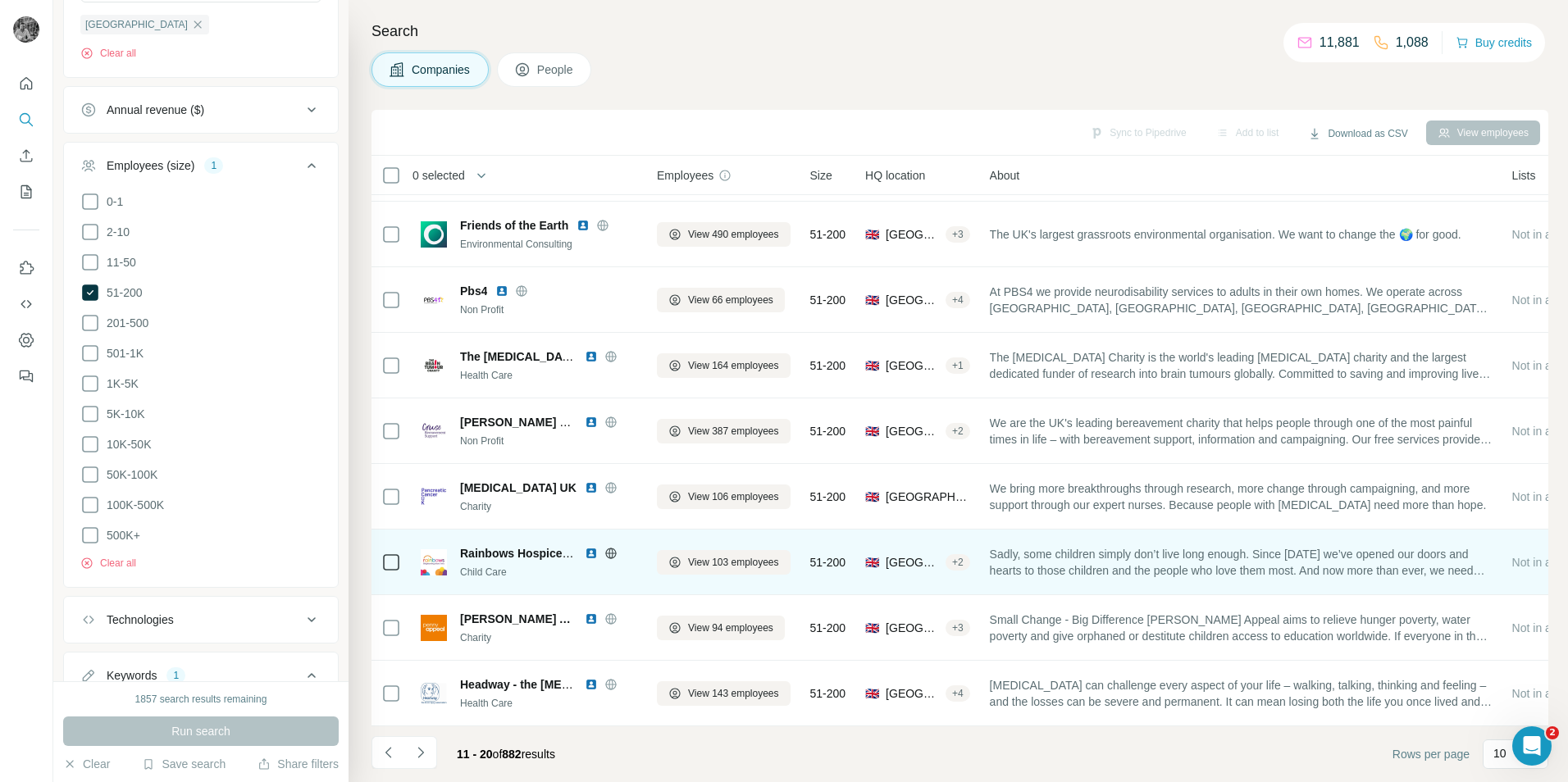
click at [592, 551] on img at bounding box center [591, 553] width 13 height 13
